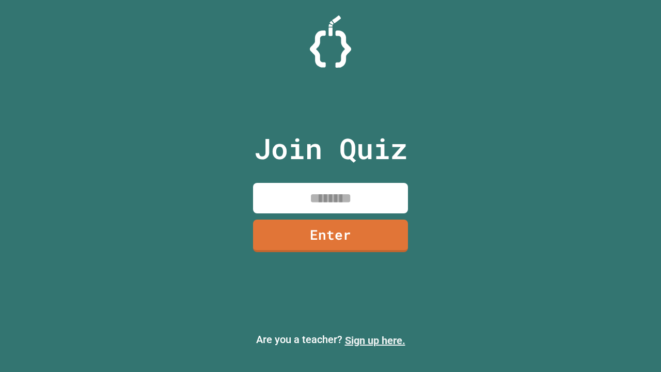
click at [375, 340] on link "Sign up here." at bounding box center [375, 340] width 60 height 12
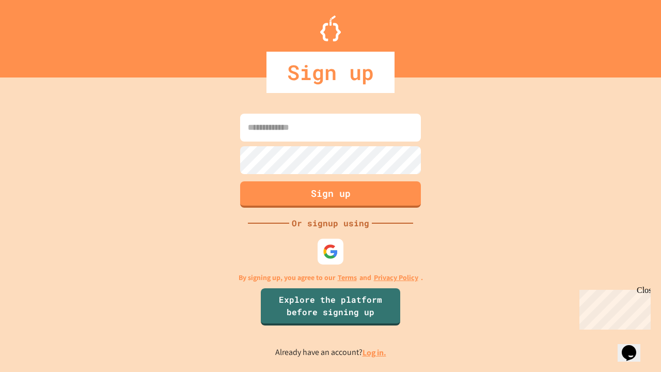
click at [375, 352] on link "Log in." at bounding box center [374, 352] width 24 height 11
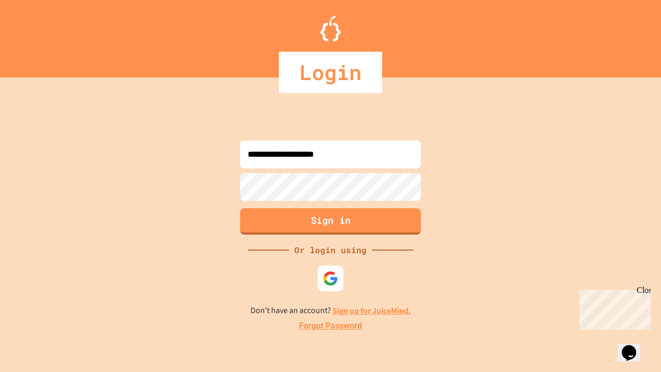
type input "**********"
